Goal: Task Accomplishment & Management: Manage account settings

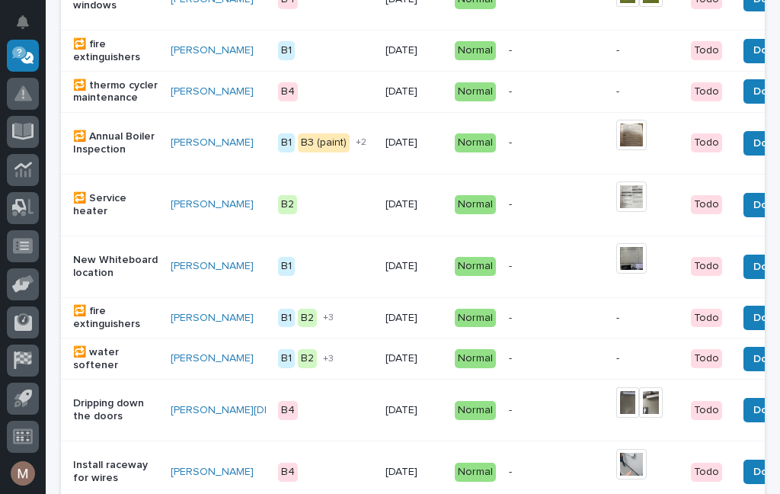
scroll to position [1088, 0]
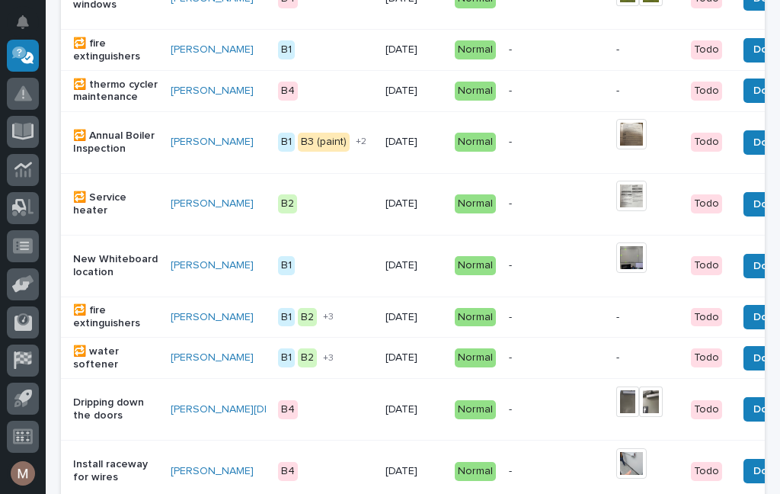
click at [754, 275] on span "Done" at bounding box center [767, 266] width 27 height 18
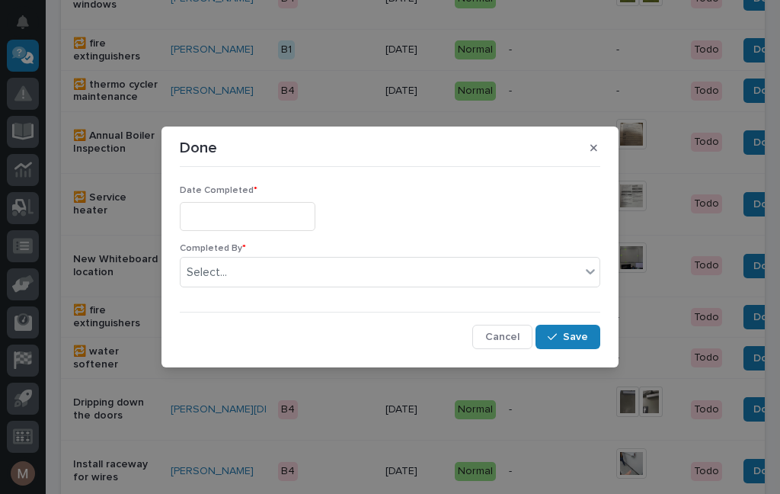
click at [245, 210] on input "text" at bounding box center [248, 216] width 136 height 28
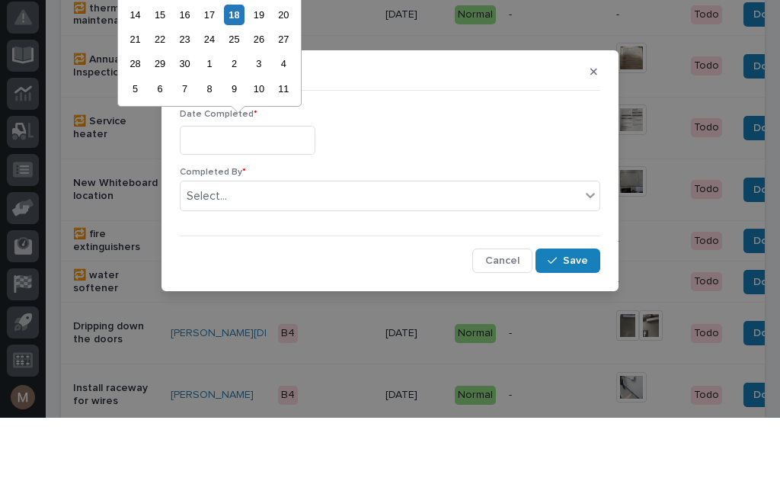
click at [239, 81] on div "18" at bounding box center [234, 91] width 21 height 21
type input "**********"
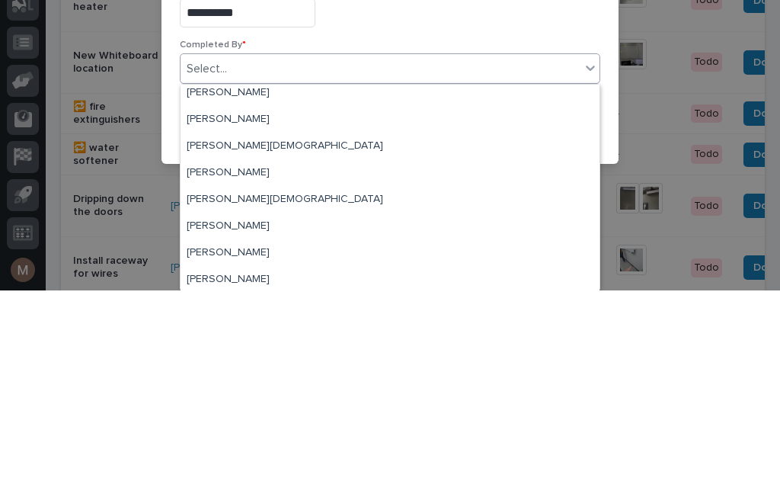
scroll to position [33, 0]
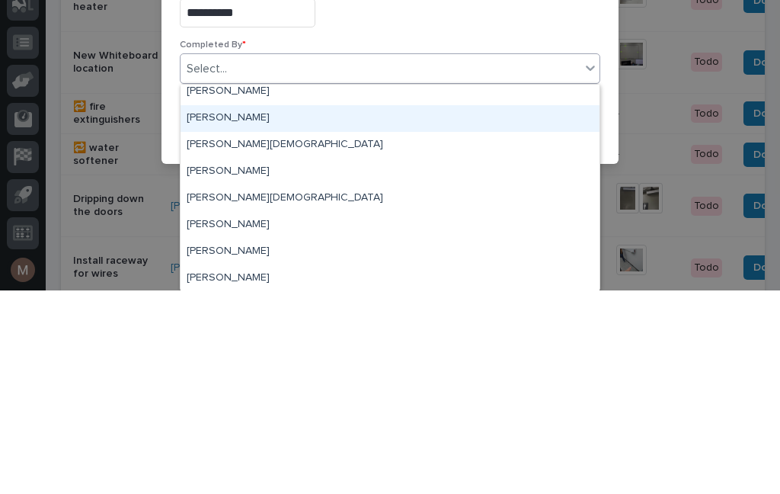
click at [229, 309] on div "[PERSON_NAME]" at bounding box center [390, 322] width 419 height 27
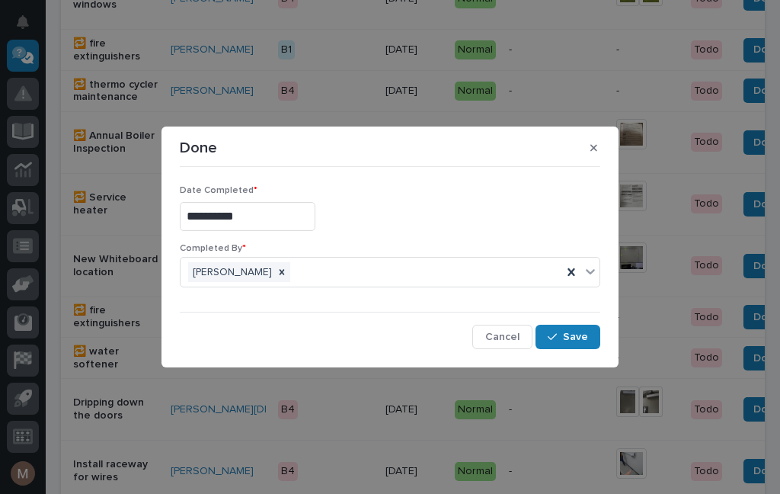
click at [563, 335] on div "button" at bounding box center [555, 336] width 15 height 11
